Goal: Information Seeking & Learning: Learn about a topic

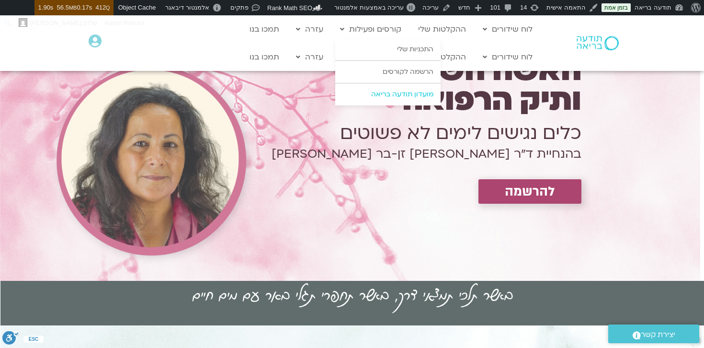
scroll to position [0, 0]
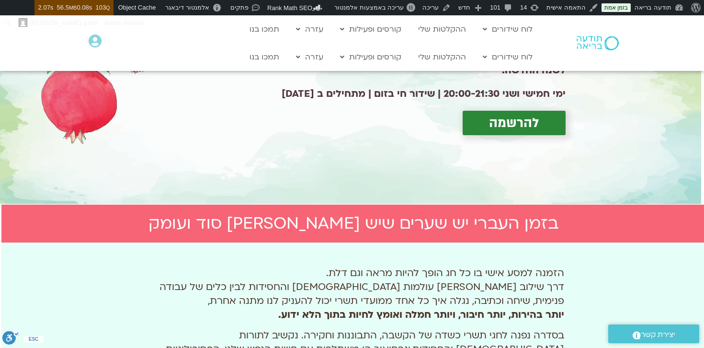
scroll to position [0, -1]
